Goal: Information Seeking & Learning: Learn about a topic

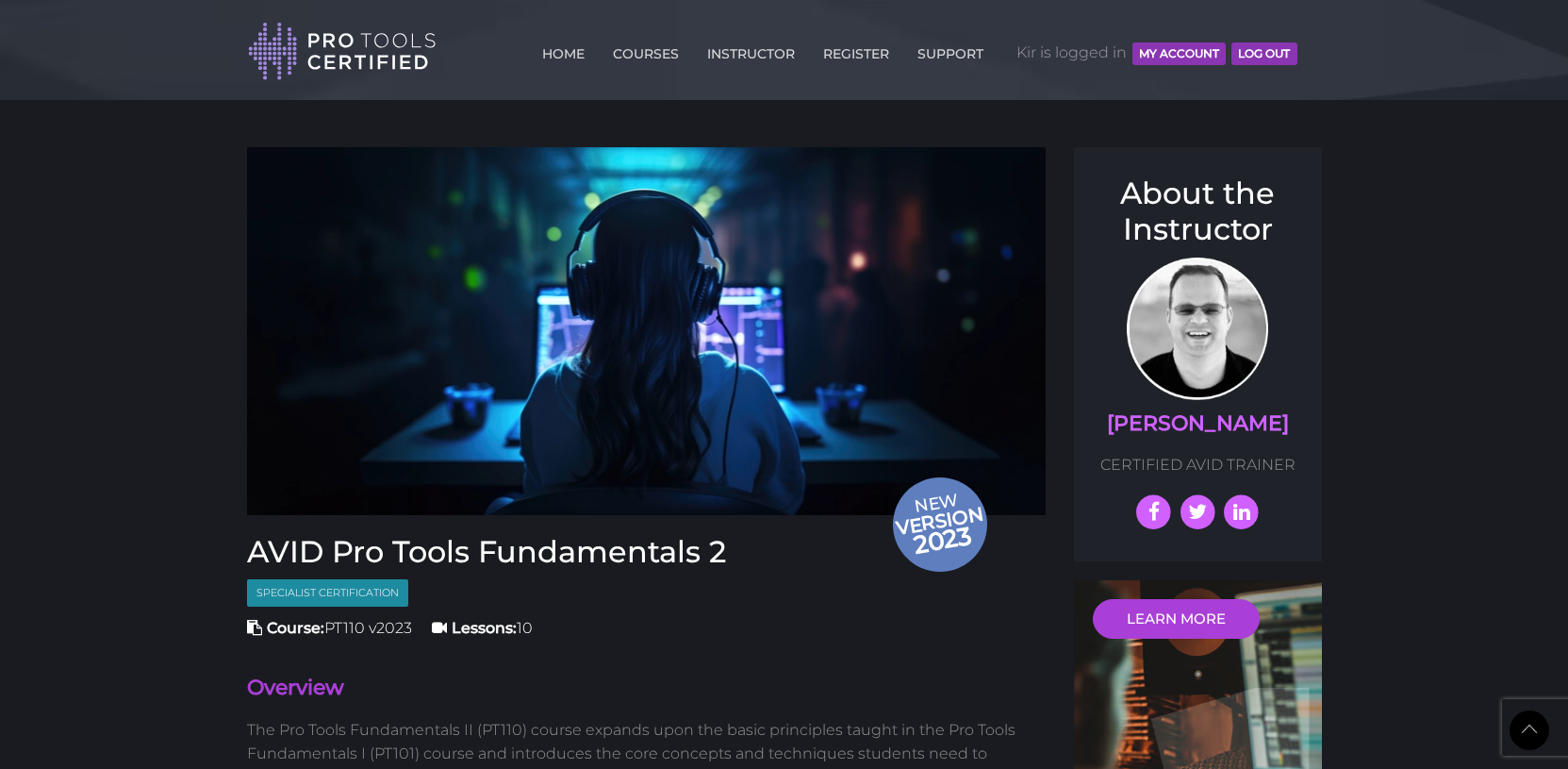
scroll to position [2142, 0]
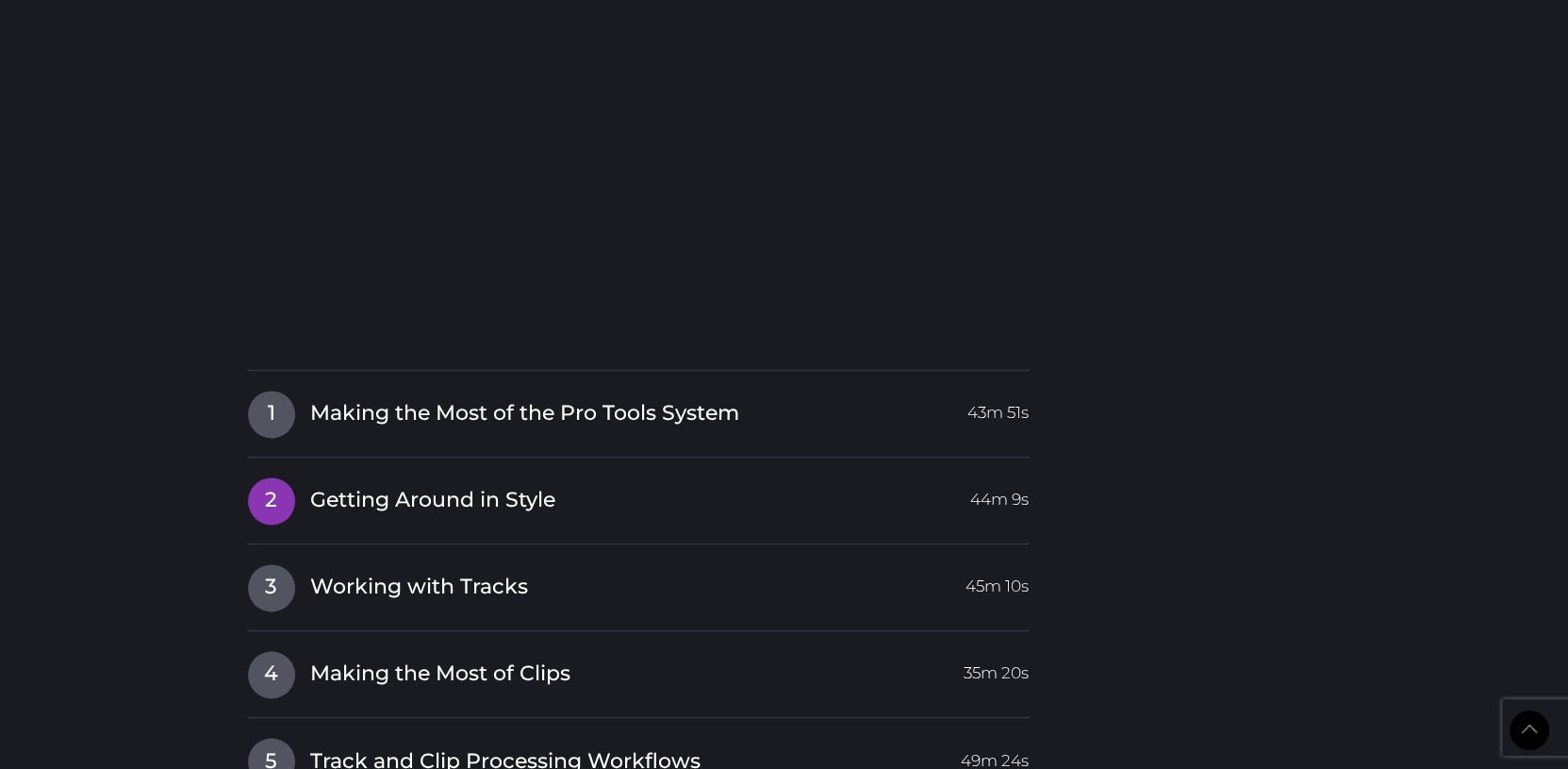
click at [390, 497] on span "Getting Around in Style" at bounding box center [432, 500] width 245 height 29
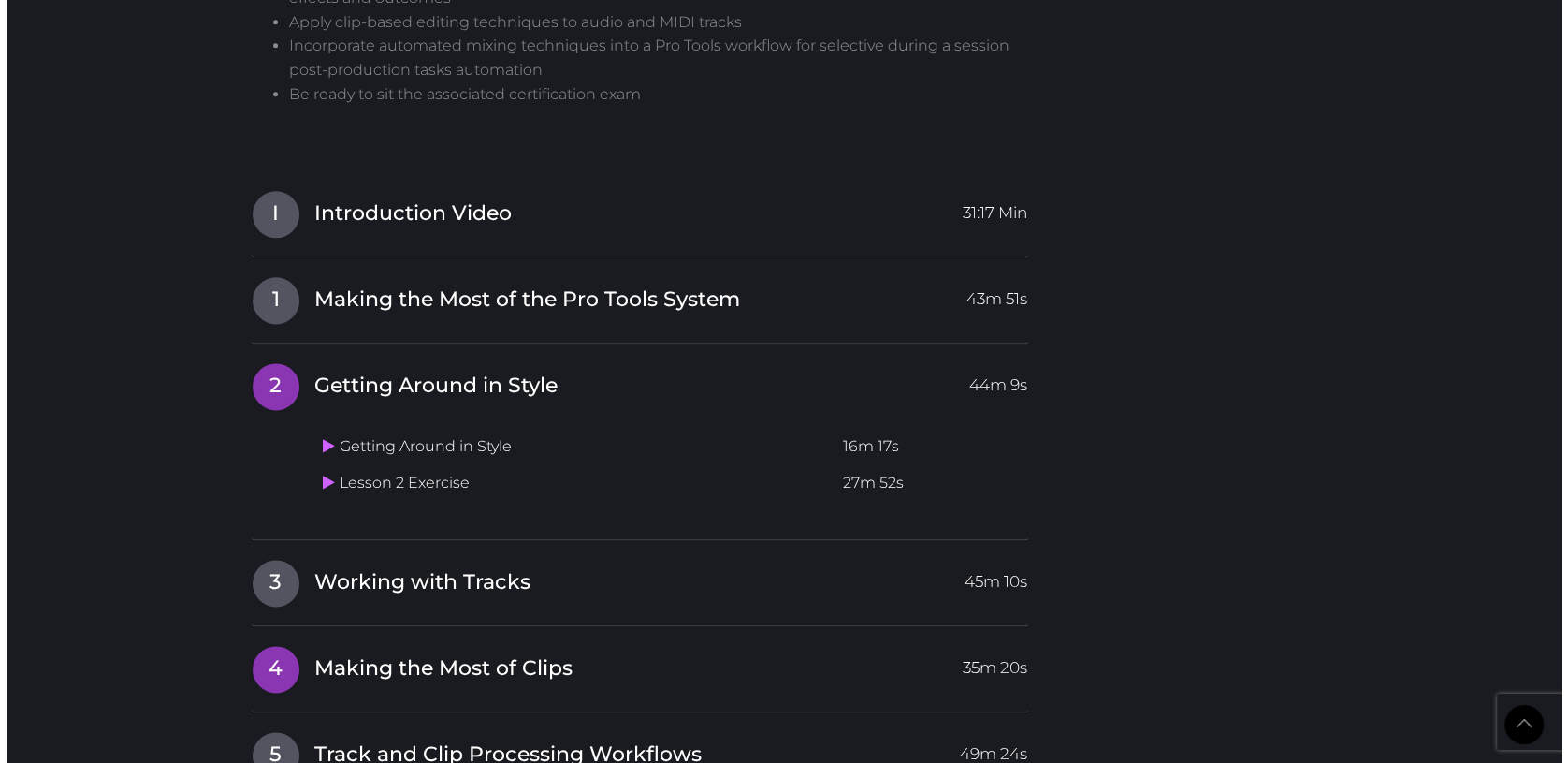
scroll to position [1831, 0]
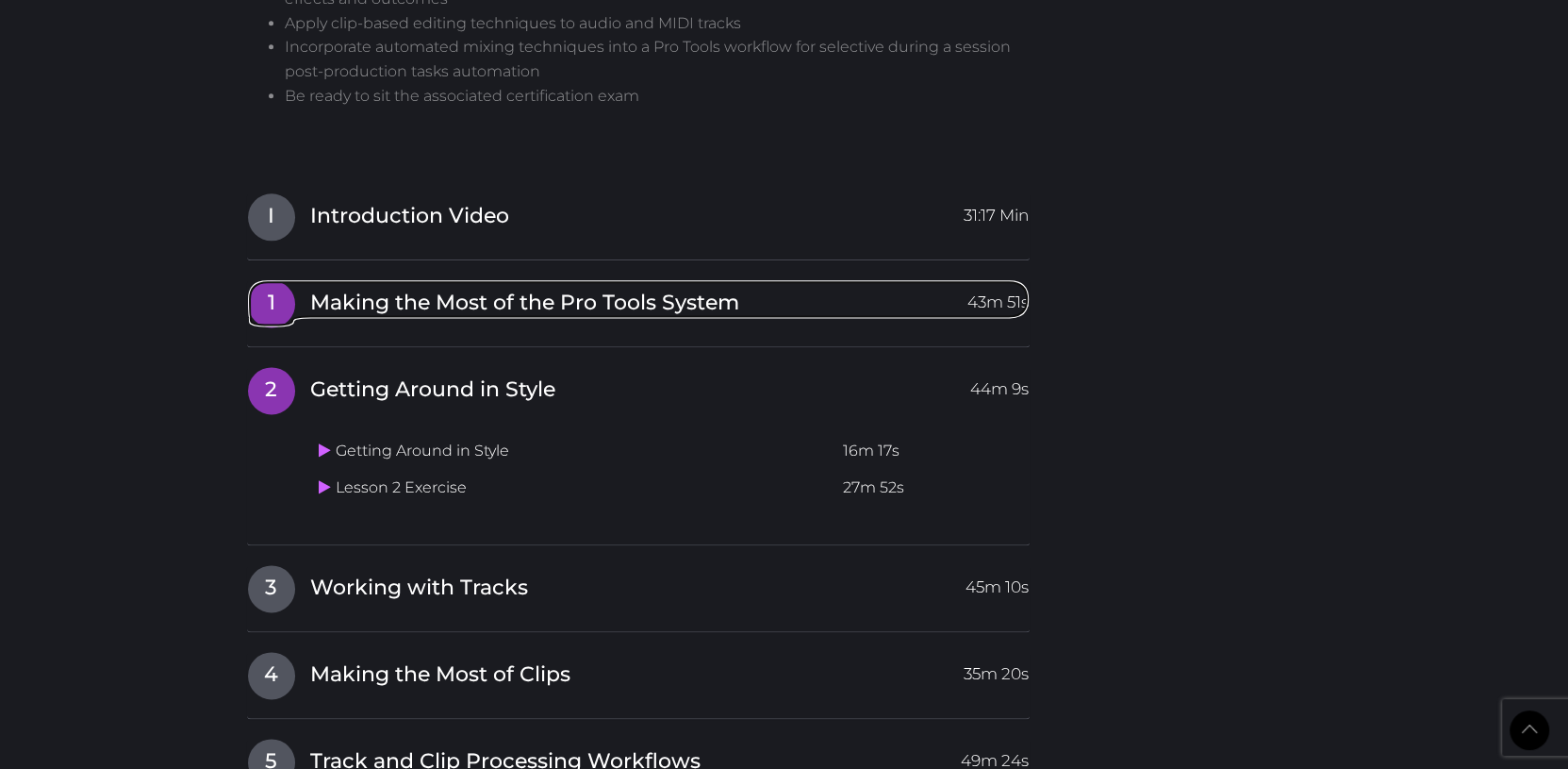
click at [420, 310] on span "Making the Most of the Pro Tools System" at bounding box center [524, 303] width 429 height 29
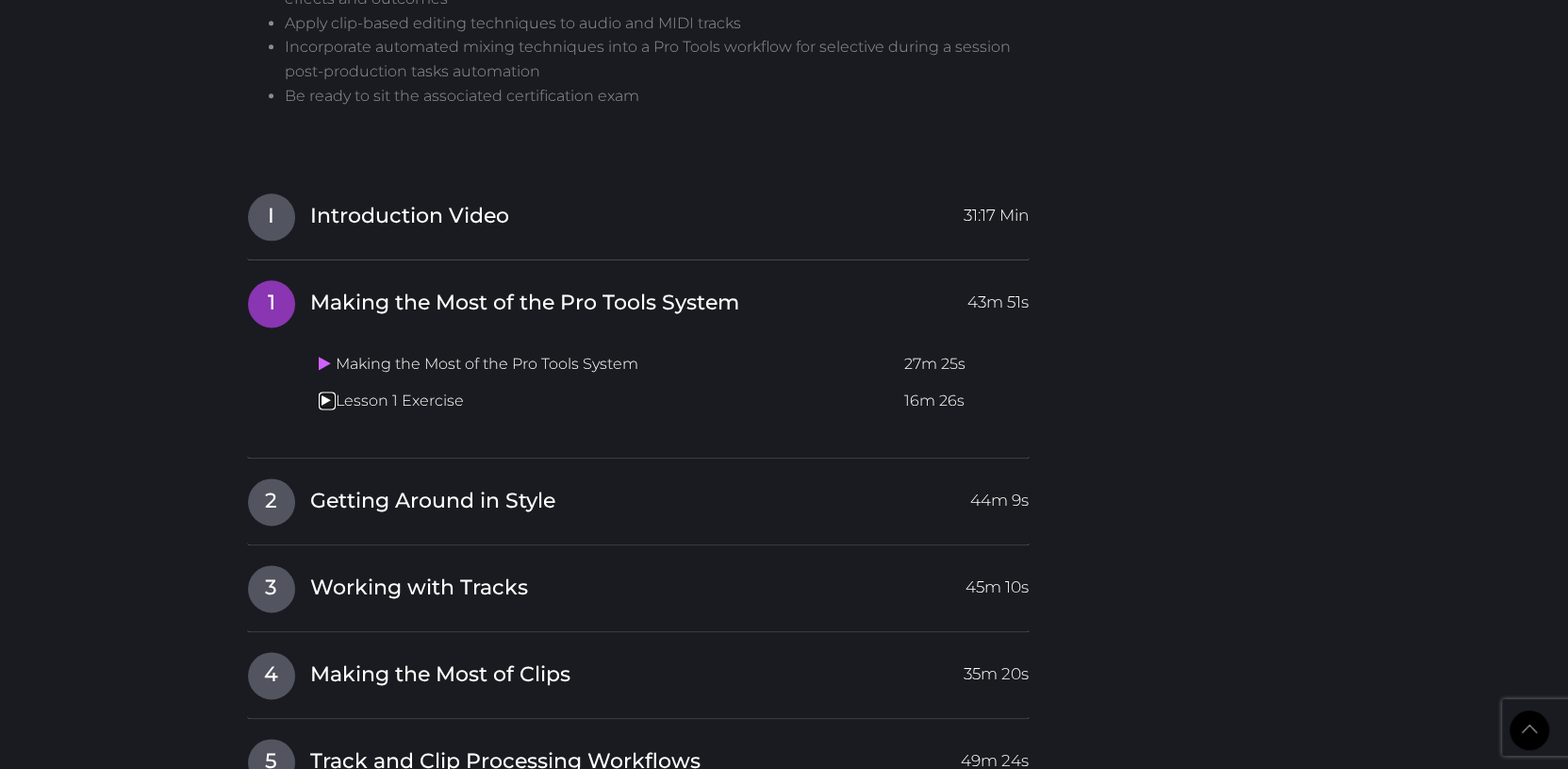
click at [331, 397] on link at bounding box center [327, 400] width 17 height 18
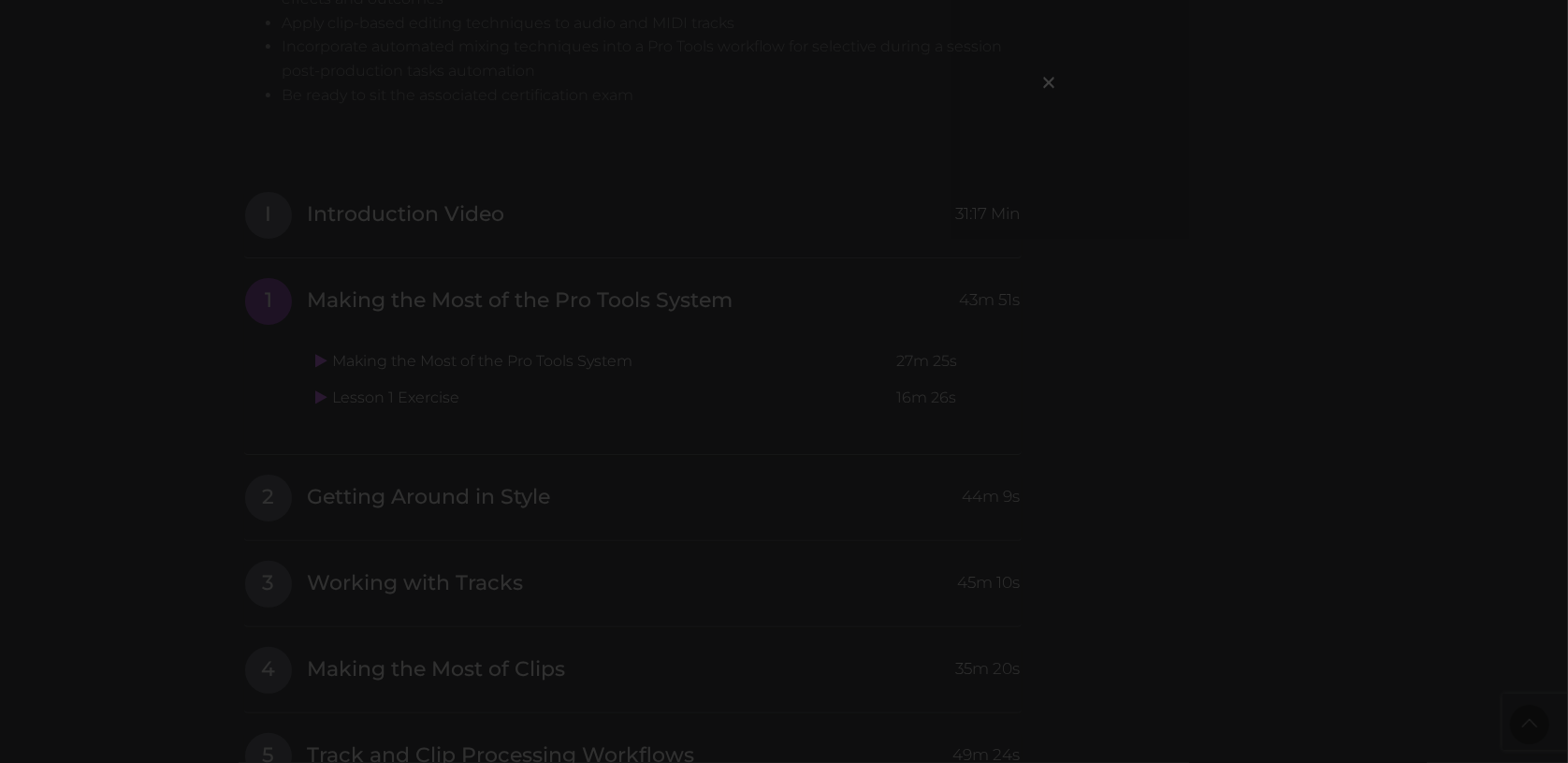
drag, startPoint x: 1516, startPoint y: 314, endPoint x: 1498, endPoint y: 297, distance: 24.8
click at [1516, 314] on div "×" at bounding box center [784, 381] width 1568 height 763
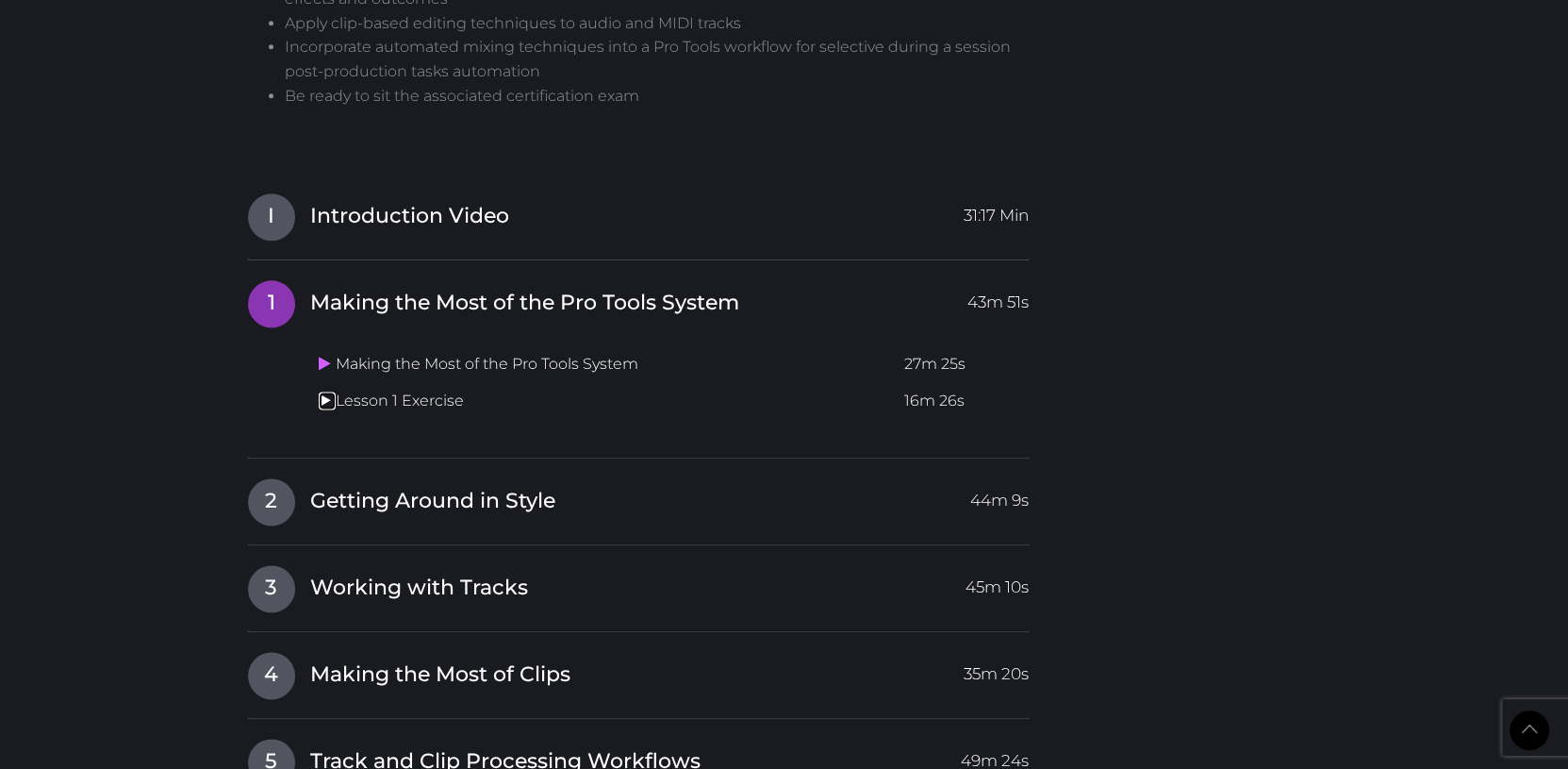
click at [326, 397] on icon at bounding box center [324, 400] width 12 height 15
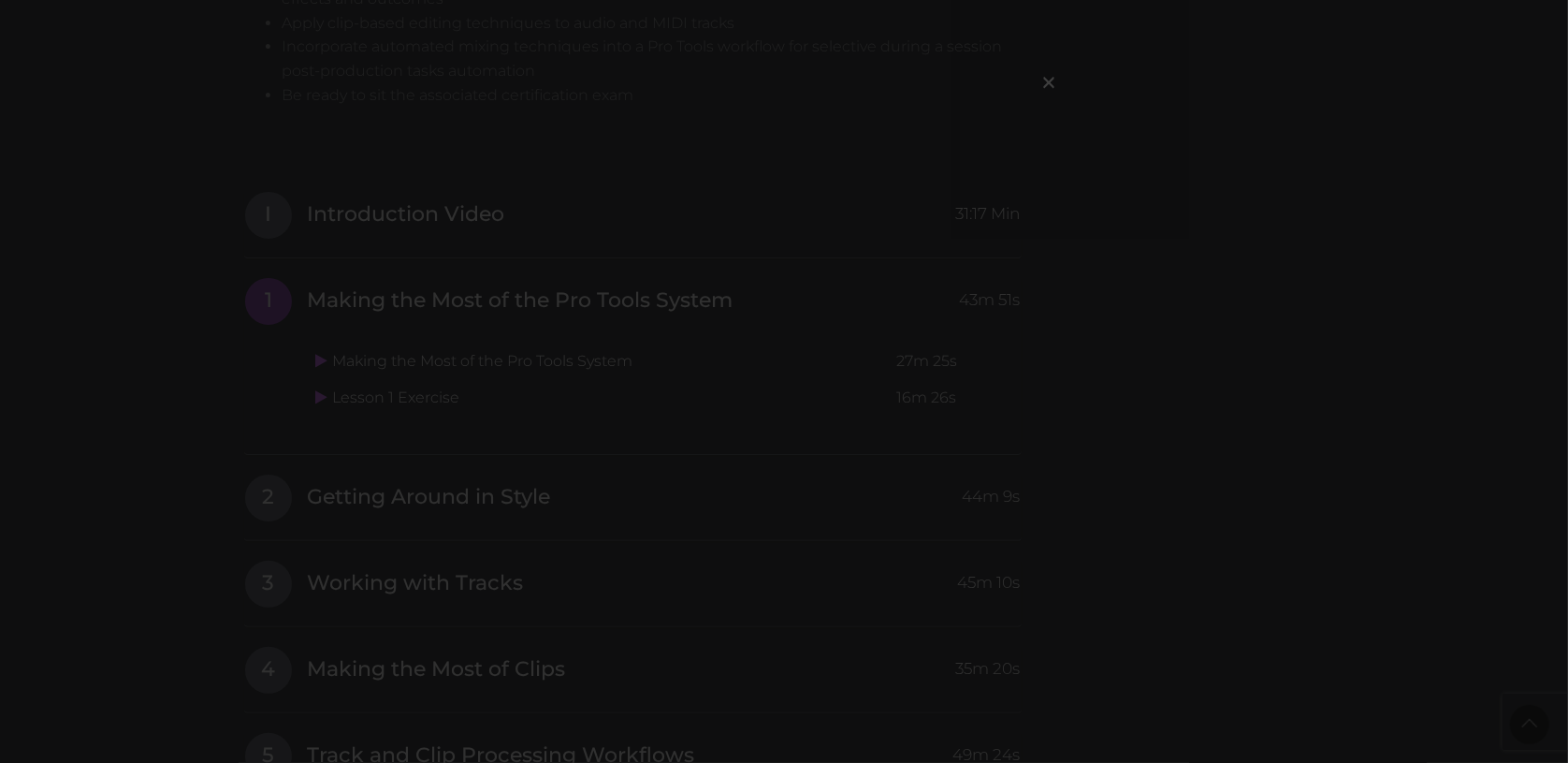
click at [1075, 208] on div "×" at bounding box center [784, 381] width 1568 height 763
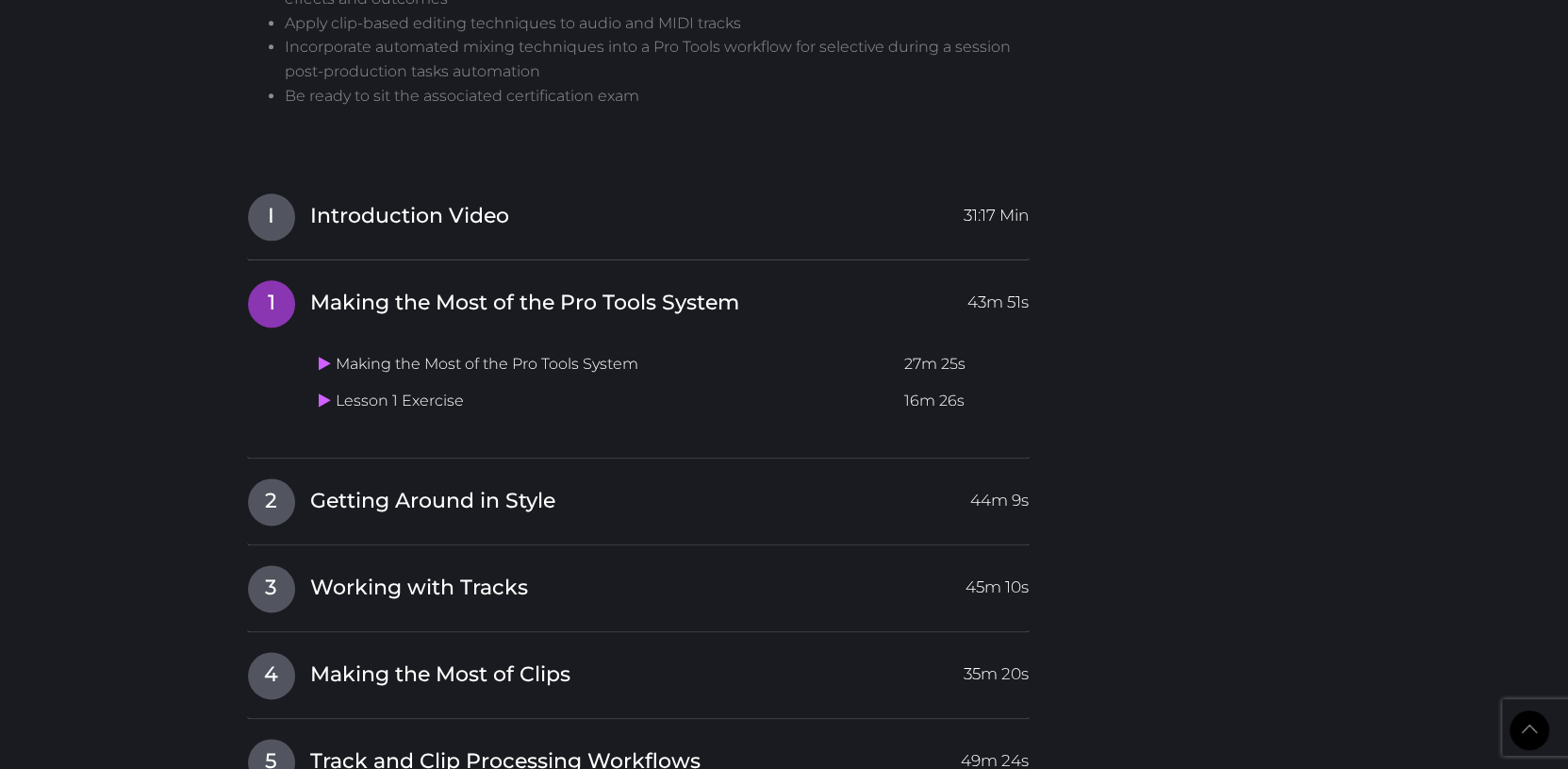
click at [316, 397] on td "Lesson 1 Exercise" at bounding box center [604, 401] width 585 height 36
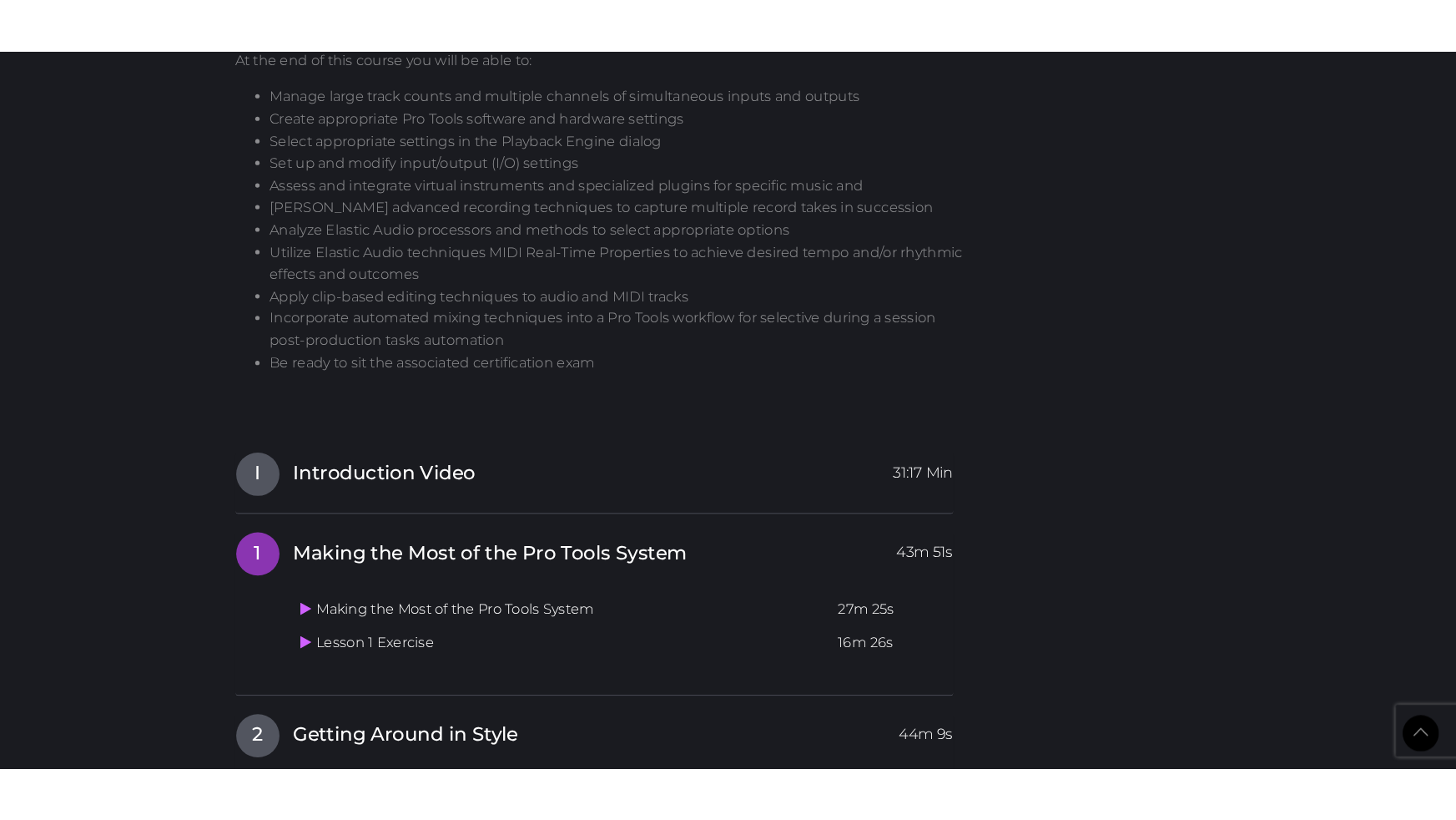
scroll to position [1414, 0]
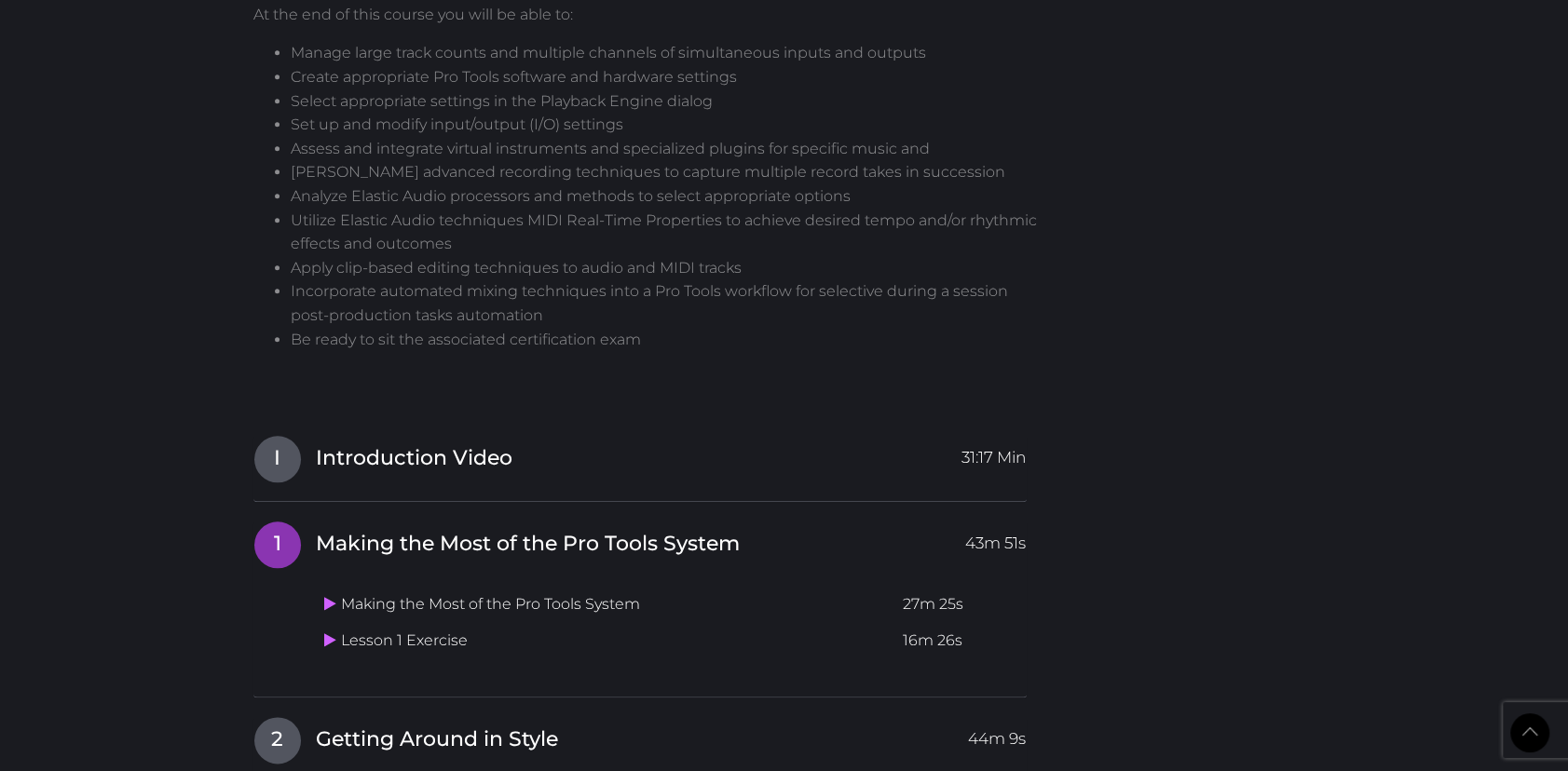
click at [326, 653] on td "Lesson 1 Exercise" at bounding box center [606, 641] width 579 height 36
click at [326, 643] on icon at bounding box center [330, 640] width 12 height 15
